Goal: Find specific page/section: Find specific page/section

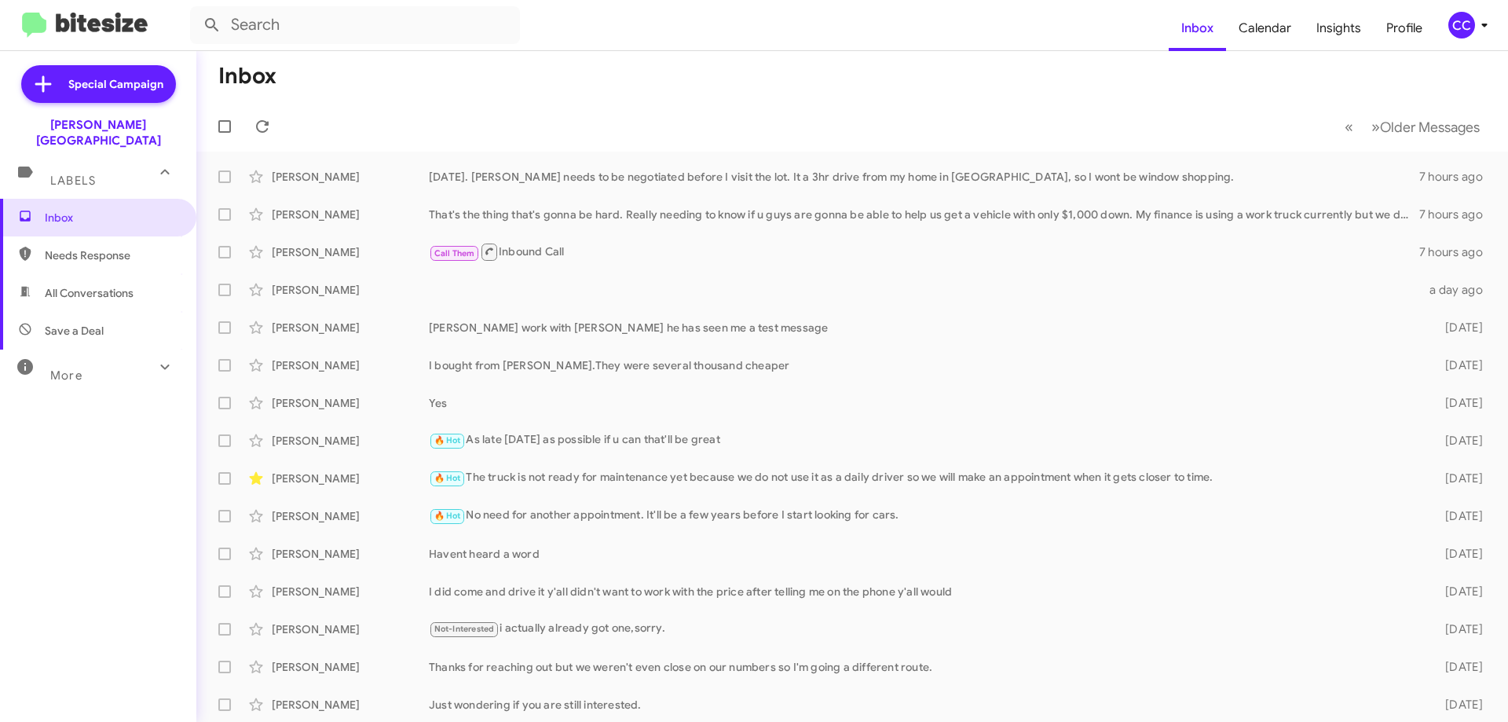
click at [104, 285] on span "All Conversations" at bounding box center [89, 293] width 89 height 16
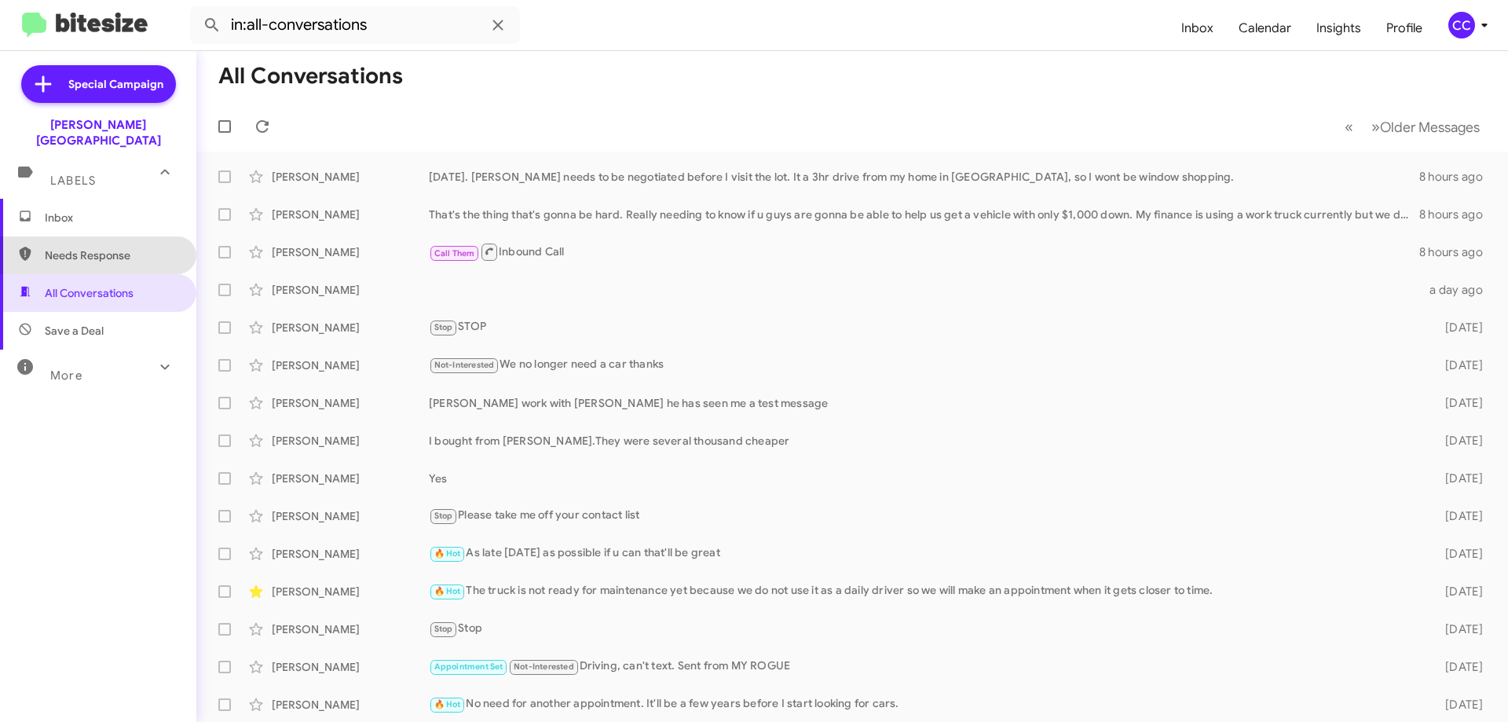
click at [108, 247] on span "Needs Response" at bounding box center [111, 255] width 133 height 16
type input "in:needs-response"
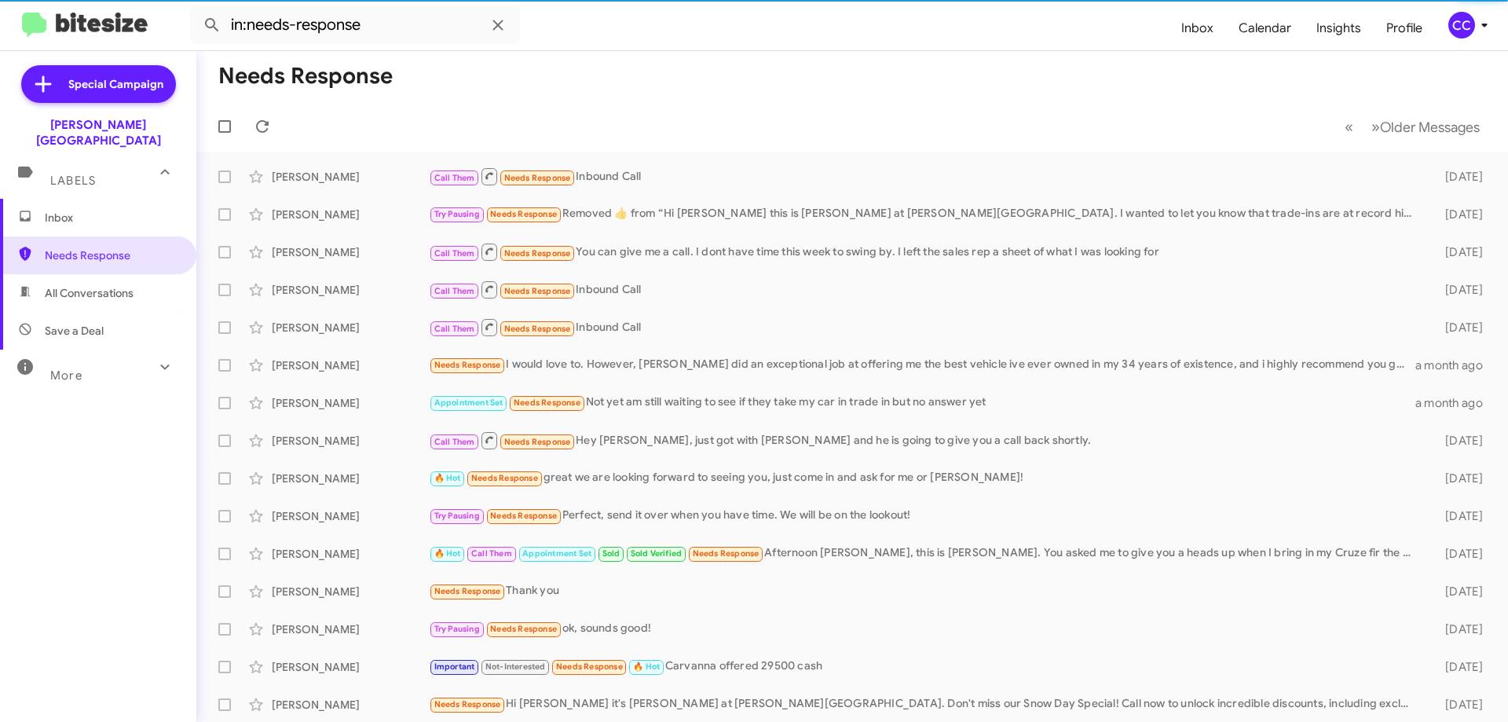
click at [44, 205] on span "Inbox" at bounding box center [98, 218] width 196 height 38
